Goal: Information Seeking & Learning: Learn about a topic

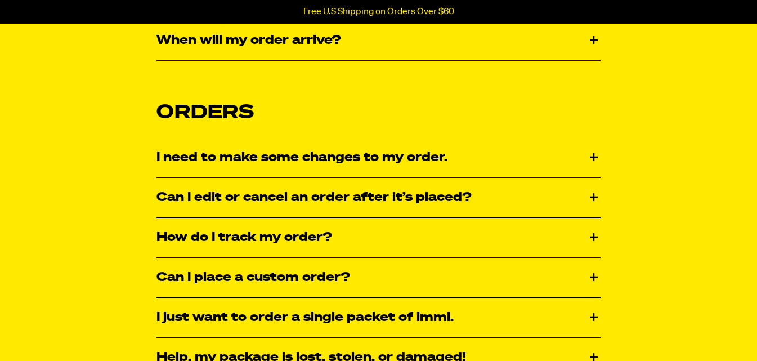
scroll to position [450, 0]
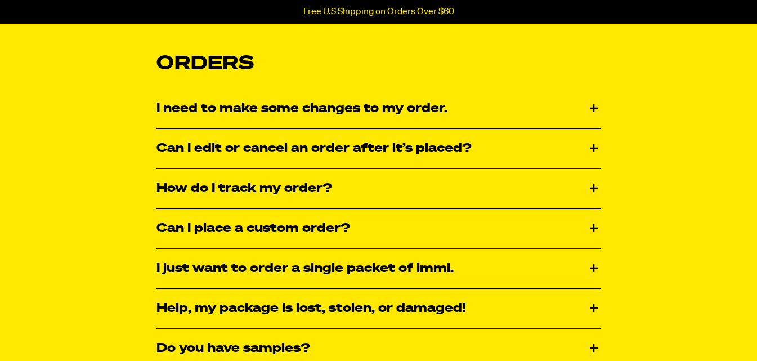
click at [311, 227] on div "Can I place a custom order?" at bounding box center [378, 228] width 444 height 39
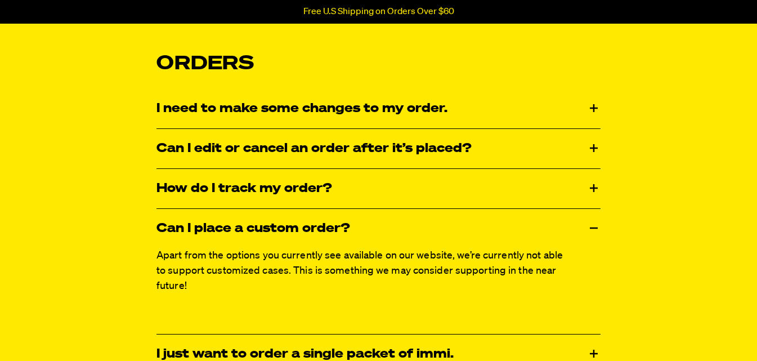
click at [326, 194] on div "How do I track my order?" at bounding box center [378, 188] width 444 height 39
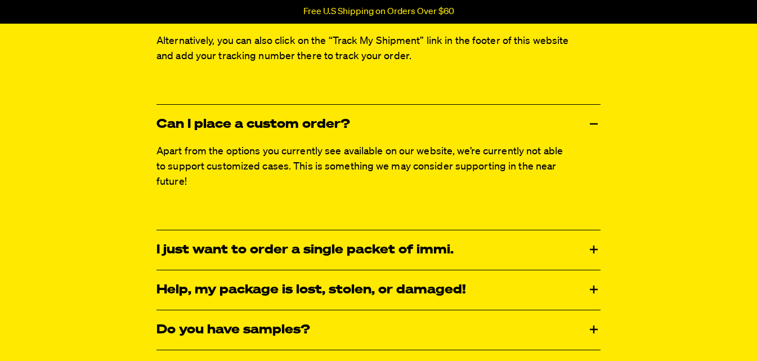
scroll to position [844, 0]
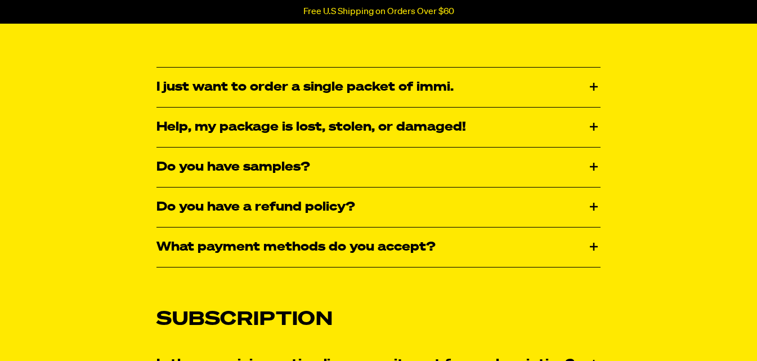
click at [310, 170] on div "Do you have samples?" at bounding box center [378, 166] width 444 height 39
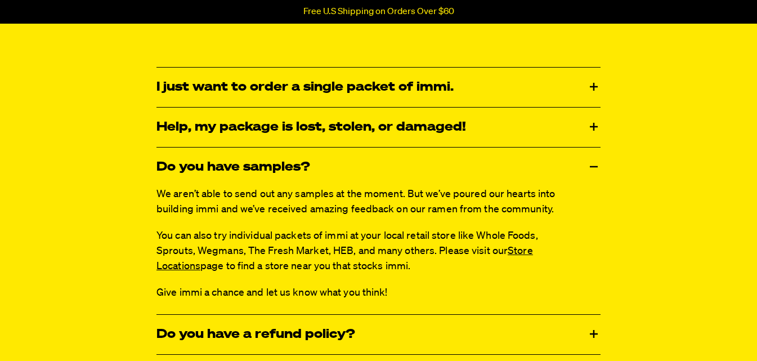
drag, startPoint x: 446, startPoint y: 264, endPoint x: 173, endPoint y: 240, distance: 274.0
click at [173, 240] on p "You can also try individual packets of immi at your local retail store like Who…" at bounding box center [362, 251] width 412 height 46
click at [439, 311] on div "We aren’t able to send out any samples at the moment. But we’ve poured our hear…" at bounding box center [378, 250] width 444 height 127
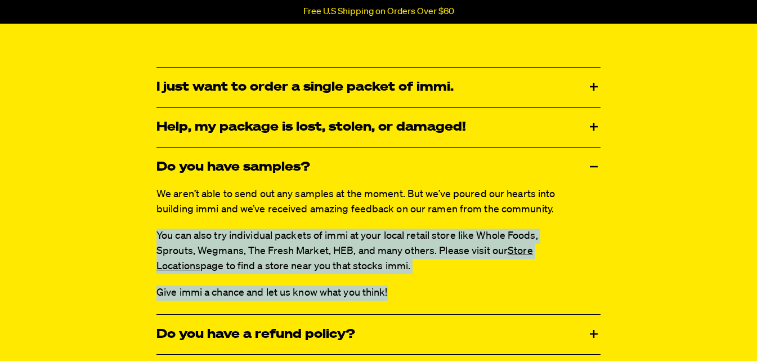
drag, startPoint x: 435, startPoint y: 300, endPoint x: 138, endPoint y: 241, distance: 302.9
copy div "You can also try individual packets of immi at your local retail store like Who…"
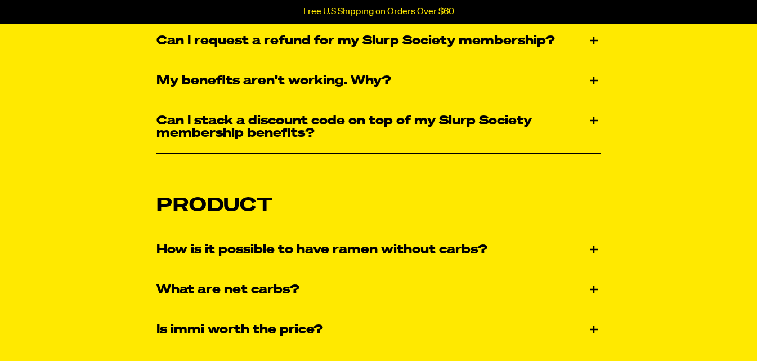
scroll to position [1576, 0]
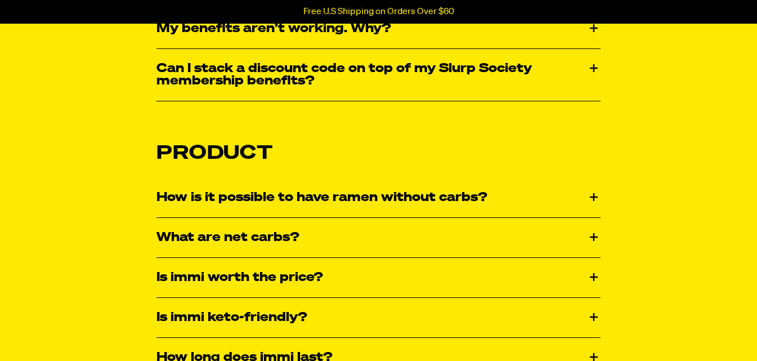
click at [317, 199] on div "How is it possible to have ramen without carbs?" at bounding box center [378, 197] width 444 height 39
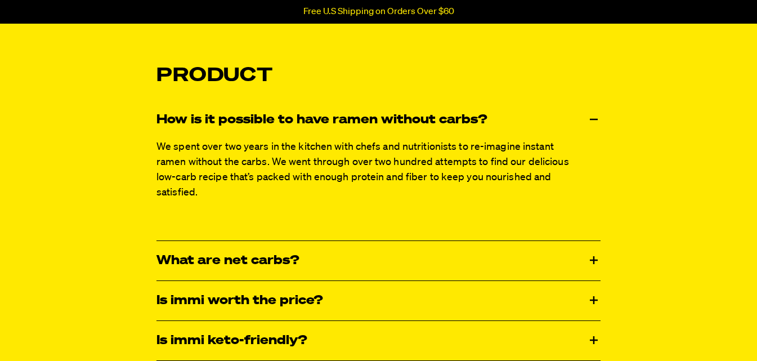
scroll to position [1744, 0]
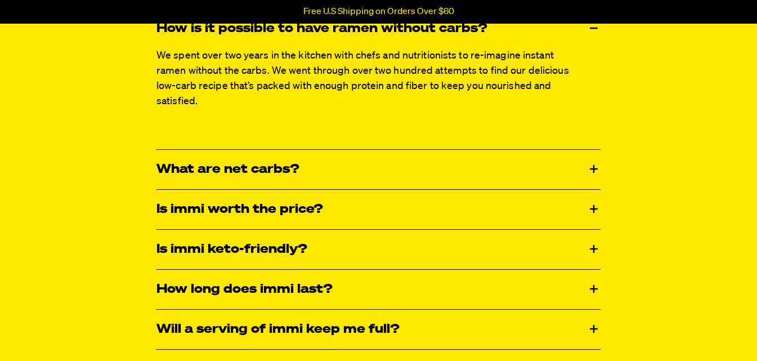
click at [297, 210] on div "Is immi worth the price?" at bounding box center [378, 209] width 444 height 39
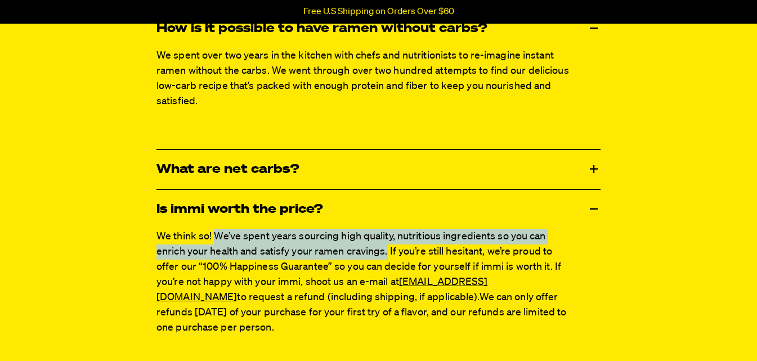
drag, startPoint x: 216, startPoint y: 236, endPoint x: 387, endPoint y: 248, distance: 171.5
click at [387, 248] on span "We think so! We’ve spent years sourcing high quality, nutritious ingredients so…" at bounding box center [358, 266] width 405 height 71
copy span "We’ve spent years sourcing high quality, nutritious ingredients so you can enri…"
